Goal: Navigation & Orientation: Find specific page/section

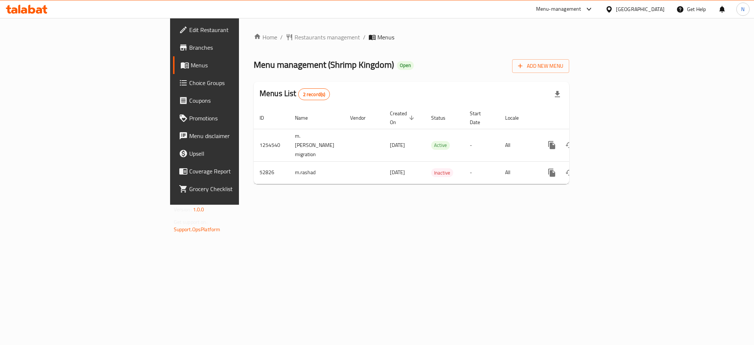
click at [294, 37] on span "Restaurants management" at bounding box center [327, 37] width 66 height 9
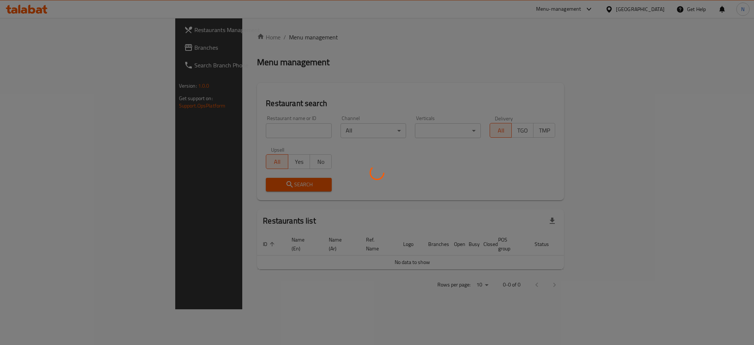
click at [32, 52] on div at bounding box center [377, 172] width 754 height 345
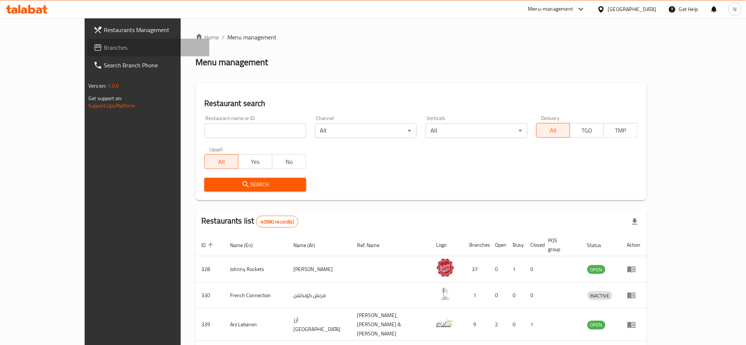
click at [104, 52] on span "Branches" at bounding box center [154, 47] width 100 height 9
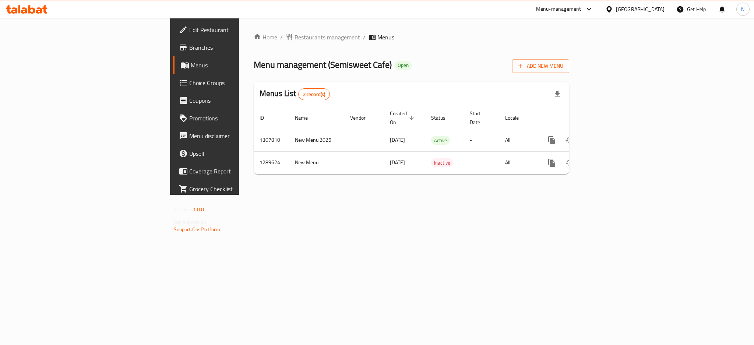
click at [621, 10] on div "[GEOGRAPHIC_DATA]" at bounding box center [640, 9] width 49 height 8
click at [568, 139] on div "[GEOGRAPHIC_DATA]" at bounding box center [585, 143] width 60 height 17
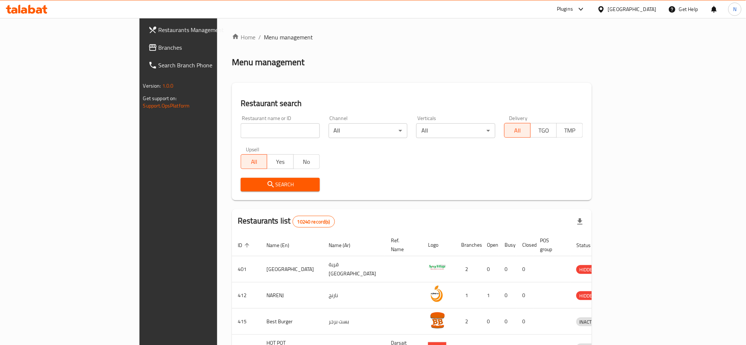
click at [159, 52] on span "Branches" at bounding box center [209, 47] width 100 height 9
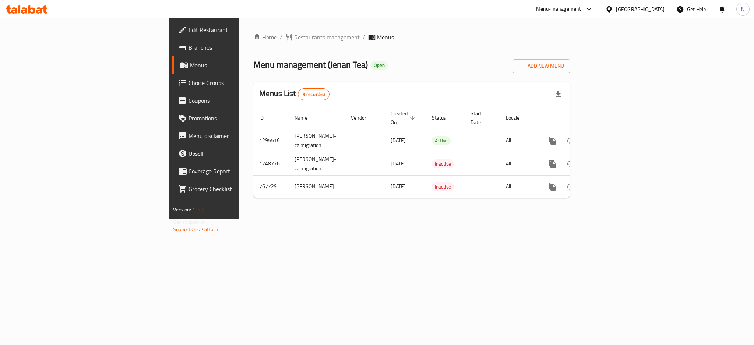
click at [613, 6] on icon at bounding box center [609, 10] width 8 height 8
click at [591, 195] on div "[GEOGRAPHIC_DATA]" at bounding box center [585, 193] width 49 height 8
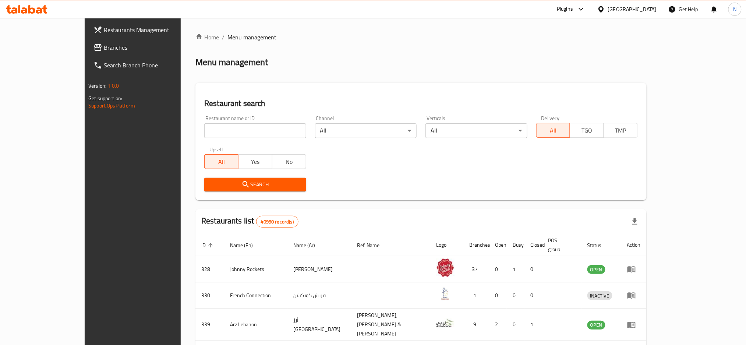
click at [85, 54] on div "Restaurants Management Branches Search Branch Phone Version: 1.0.0 Get support …" at bounding box center [373, 285] width 577 height 534
click at [104, 49] on span "Branches" at bounding box center [154, 47] width 100 height 9
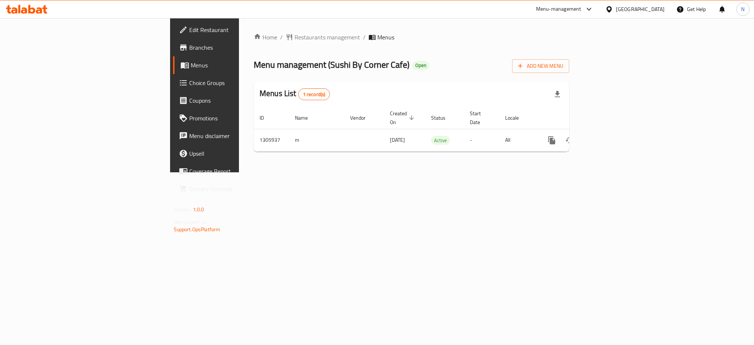
click at [628, 2] on div "[GEOGRAPHIC_DATA]" at bounding box center [634, 9] width 71 height 18
click at [626, 8] on div "[GEOGRAPHIC_DATA]" at bounding box center [640, 9] width 49 height 8
click at [561, 159] on div "[GEOGRAPHIC_DATA]" at bounding box center [585, 161] width 49 height 8
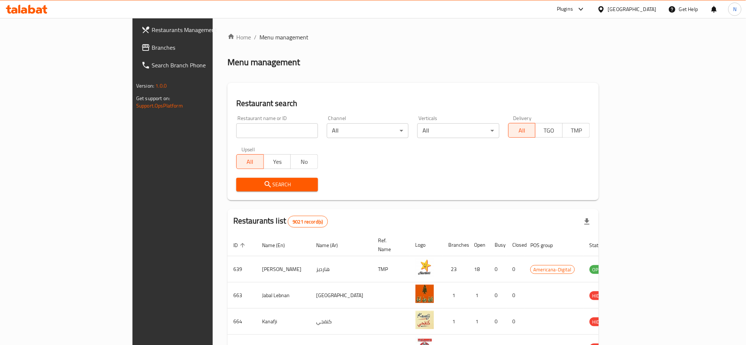
click at [133, 52] on div "Restaurants Management Branches Search Branch Phone Version: 1.0.0 Get support …" at bounding box center [373, 281] width 481 height 527
click at [152, 51] on span "Branches" at bounding box center [202, 47] width 100 height 9
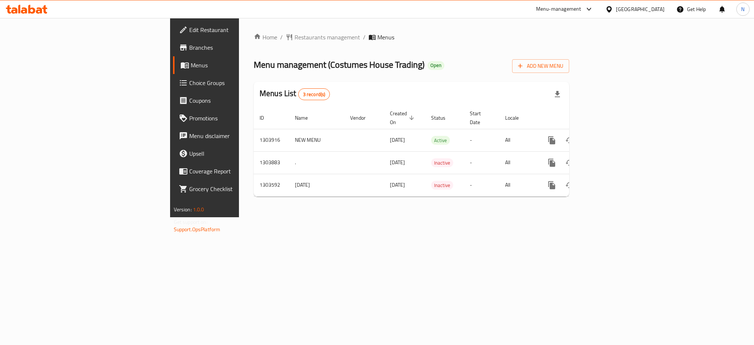
click at [189, 28] on span "Edit Restaurant" at bounding box center [239, 29] width 101 height 9
